Goal: Transaction & Acquisition: Purchase product/service

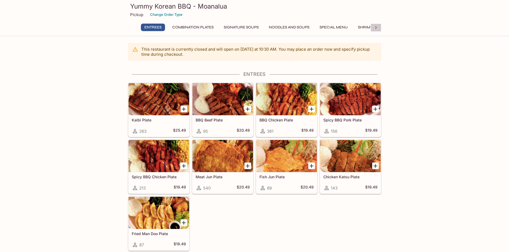
click at [375, 27] on icon at bounding box center [376, 27] width 5 height 5
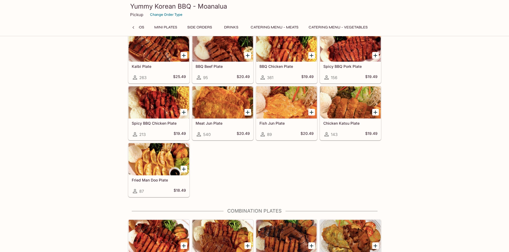
scroll to position [0, 251]
click at [284, 27] on button "Catering Menu - Meats" at bounding box center [275, 28] width 54 height 8
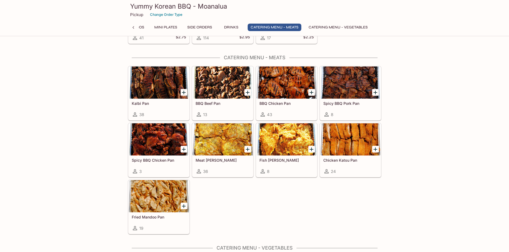
scroll to position [1116, 0]
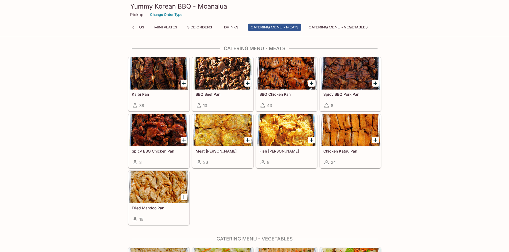
click at [247, 140] on icon "Add Meat Jun Pan" at bounding box center [248, 141] width 4 height 4
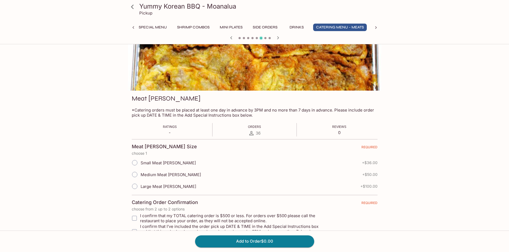
scroll to position [46, 0]
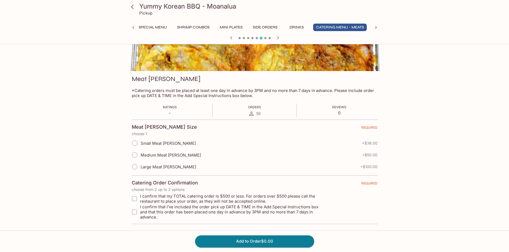
click at [136, 144] on input "Small Meat [PERSON_NAME]" at bounding box center [134, 143] width 11 height 11
radio input "true"
click at [137, 155] on input "Medium Meat [PERSON_NAME]" at bounding box center [134, 155] width 11 height 11
radio input "true"
click at [135, 142] on input "Small Meat [PERSON_NAME]" at bounding box center [134, 143] width 11 height 11
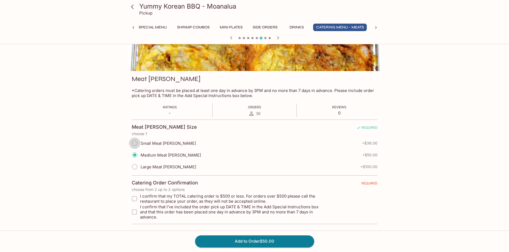
radio input "true"
click at [135, 199] on input "I confirm that my TOTAL catering order is $500 or less. For orders over $500 pl…" at bounding box center [134, 199] width 11 height 11
checkbox input "true"
